Goal: Obtain resource: Download file/media

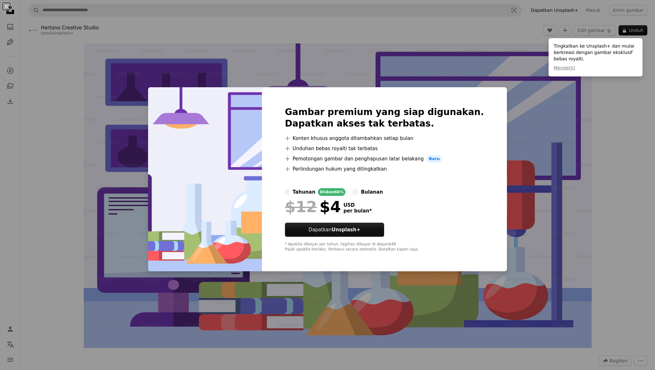
click at [609, 152] on div "An X shape Gambar premium yang siap digunakan. Dapatkan akses tak terbatas. A p…" at bounding box center [327, 185] width 655 height 370
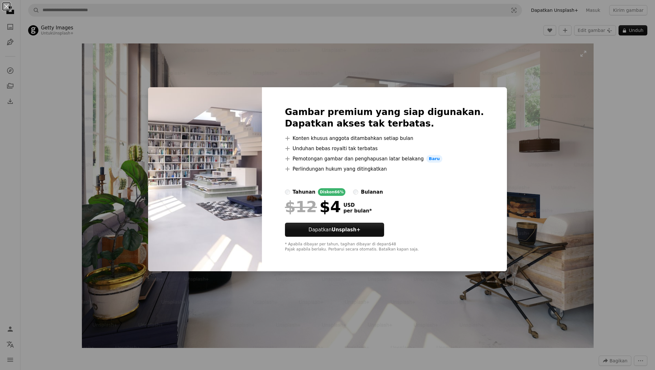
click at [535, 127] on div "An X shape Gambar premium yang siap digunakan. Dapatkan akses tak terbatas. A p…" at bounding box center [327, 185] width 655 height 370
